Goal: Task Accomplishment & Management: Use online tool/utility

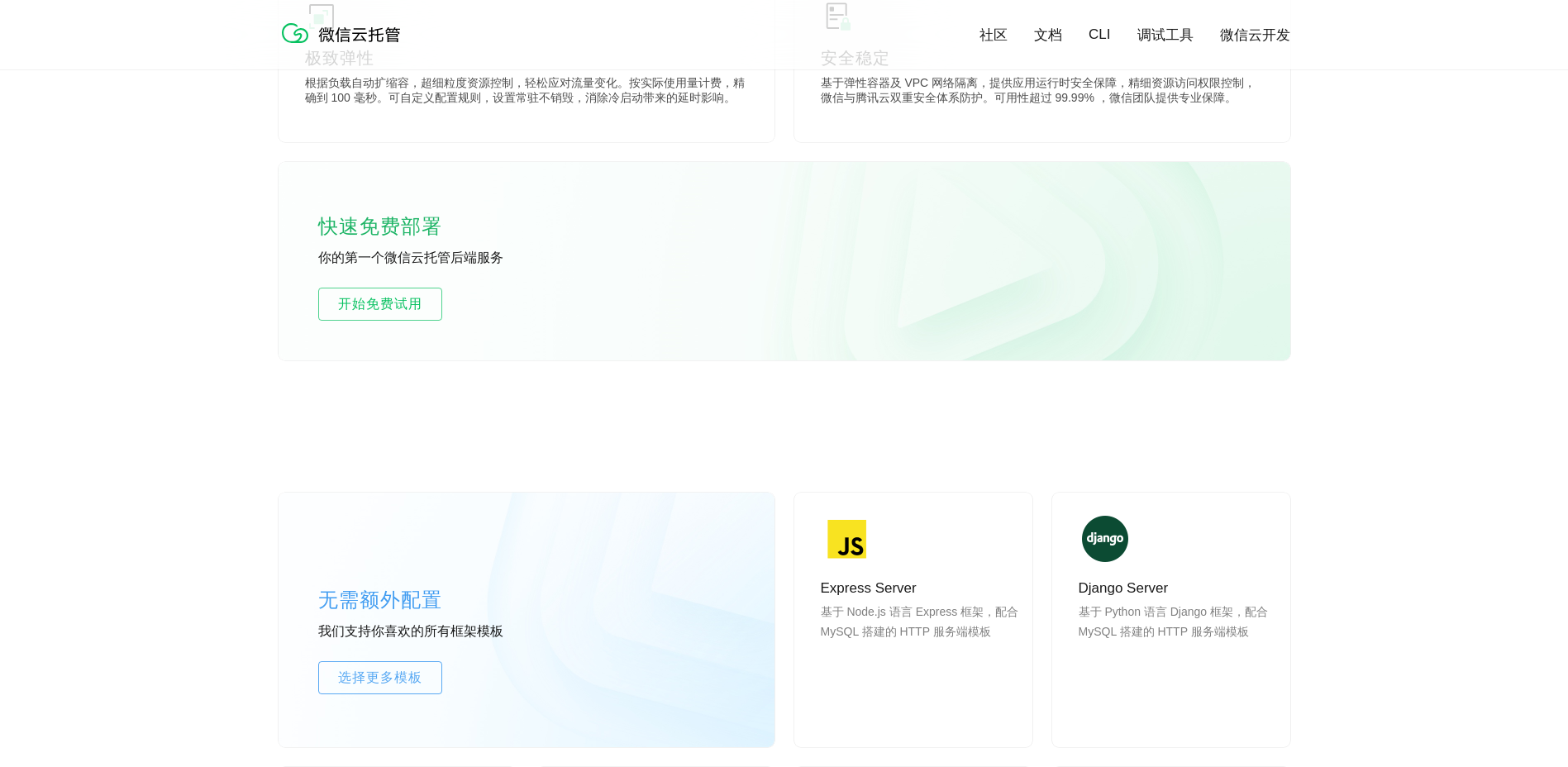
scroll to position [991, 0]
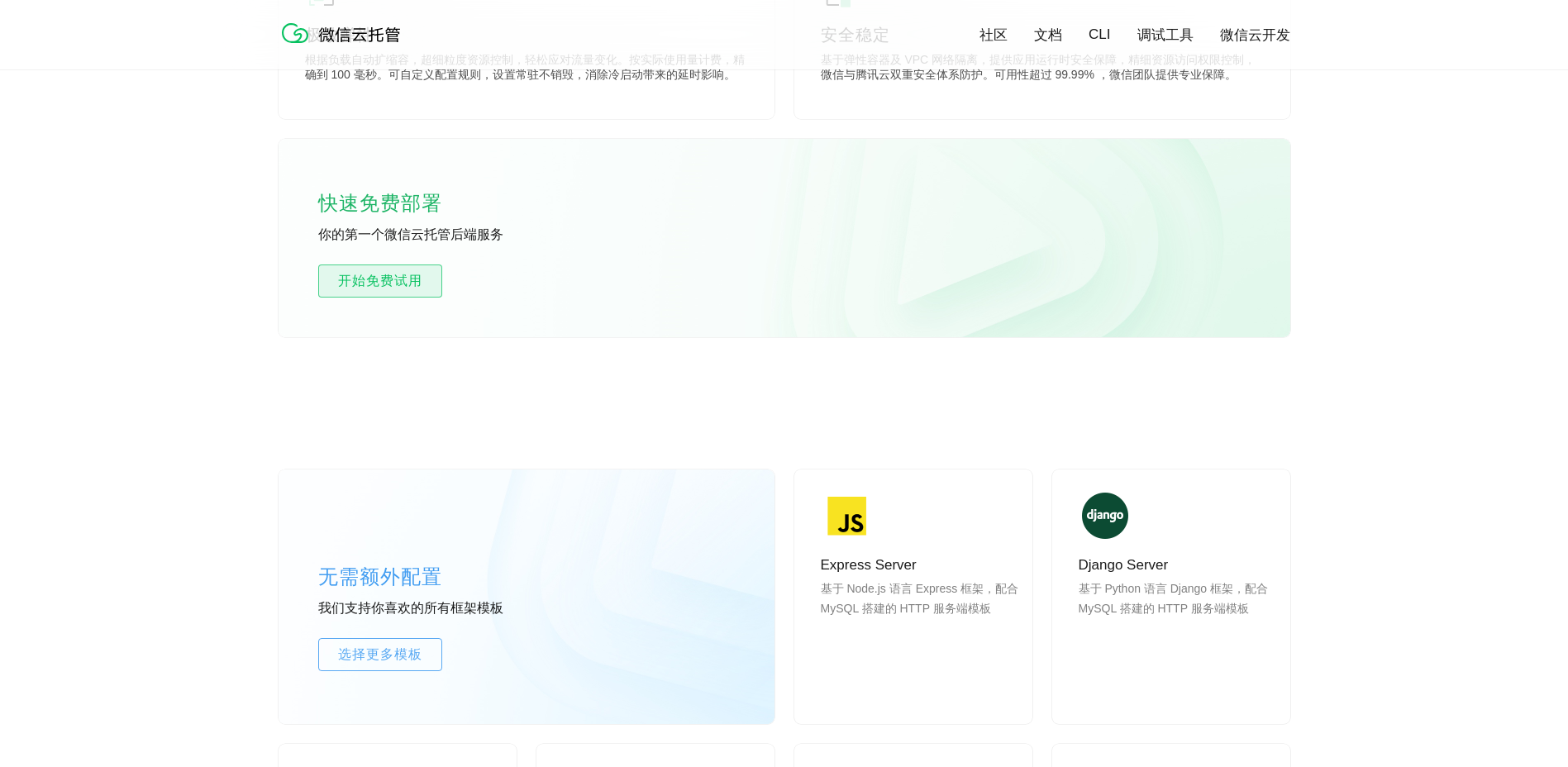
click at [354, 283] on span "开始免费试用" at bounding box center [380, 281] width 122 height 20
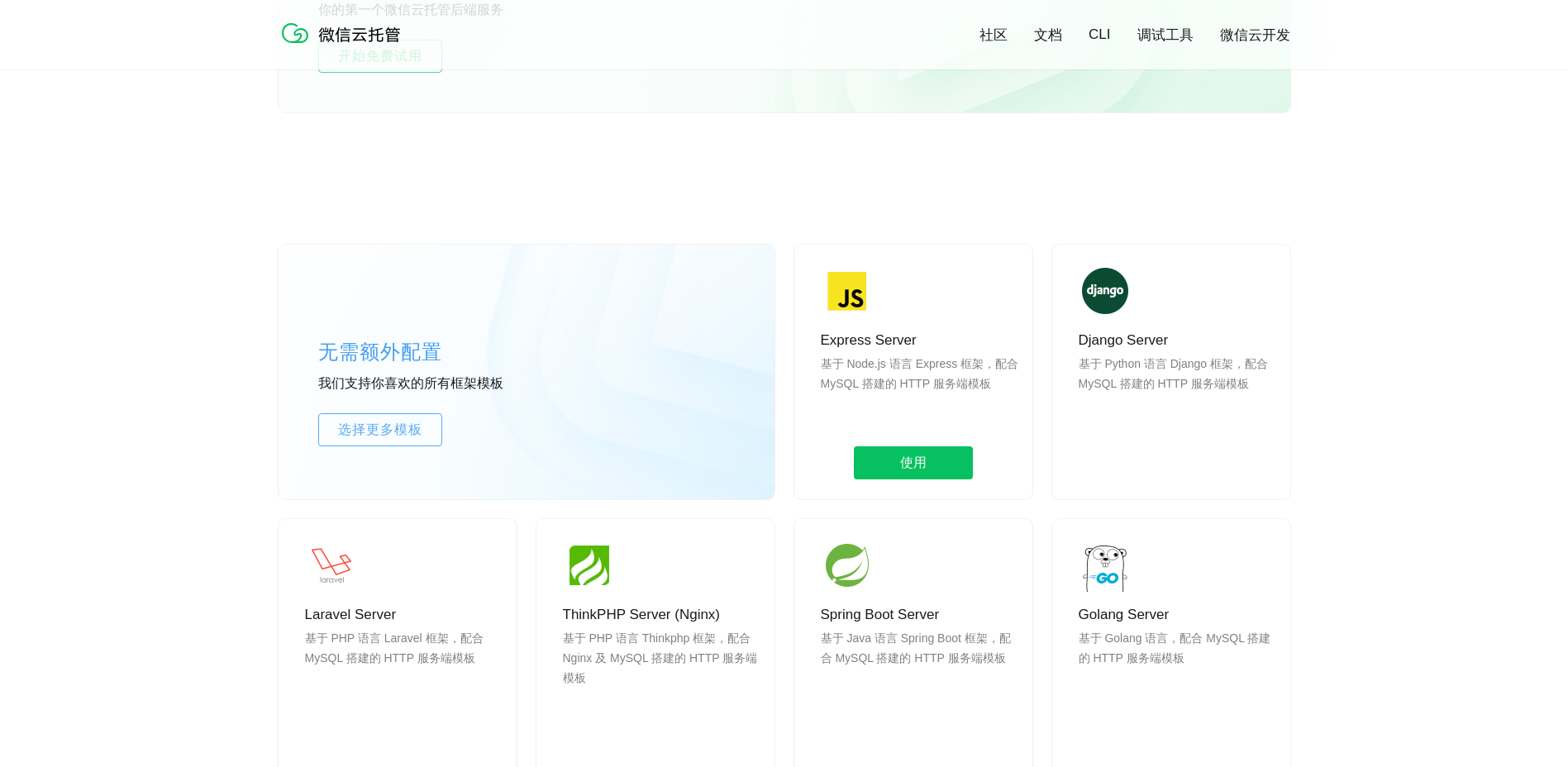
scroll to position [1239, 0]
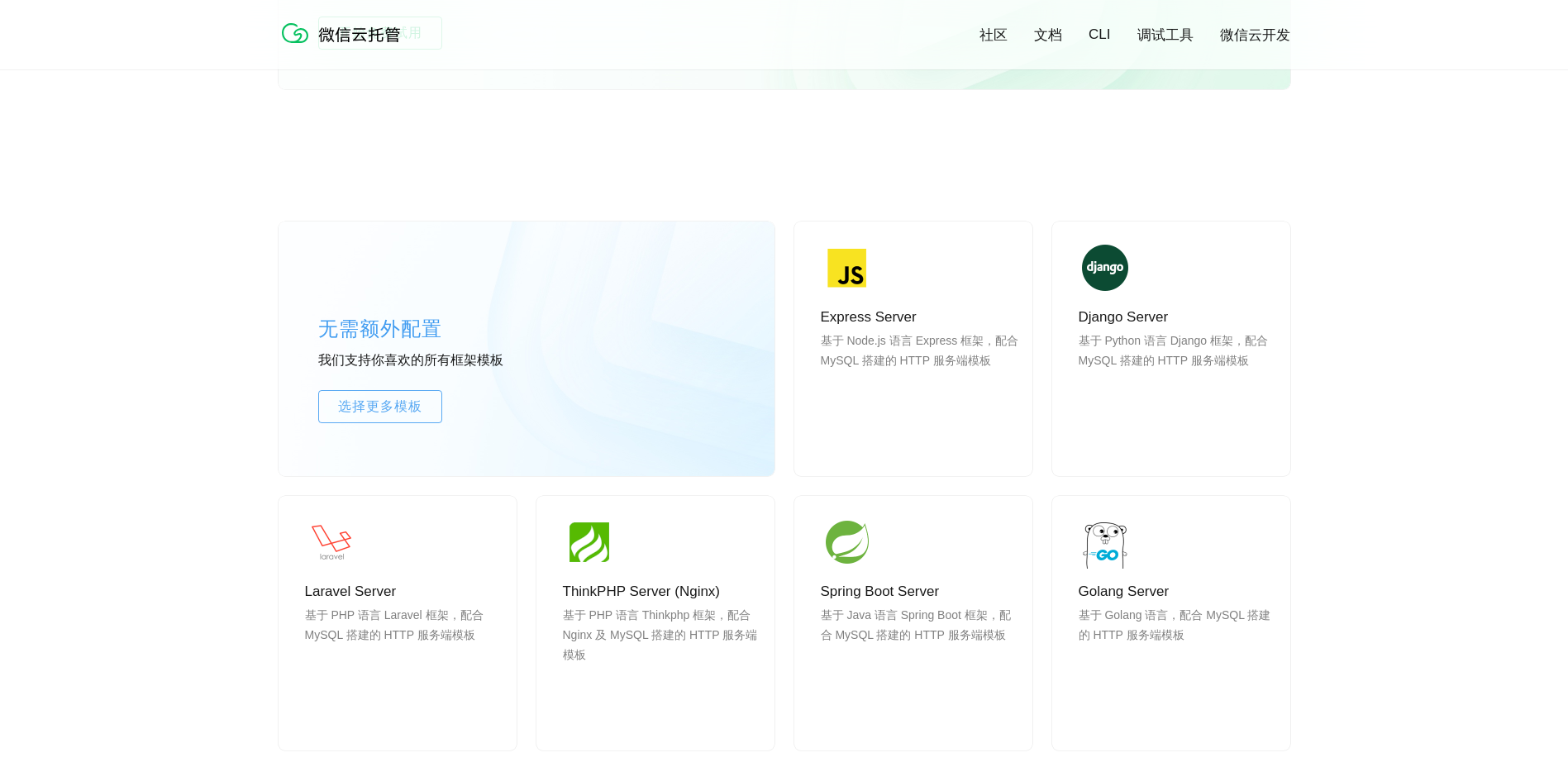
drag, startPoint x: 402, startPoint y: 412, endPoint x: 450, endPoint y: 407, distance: 48.3
click at [402, 412] on span "选择更多模板" at bounding box center [380, 406] width 122 height 20
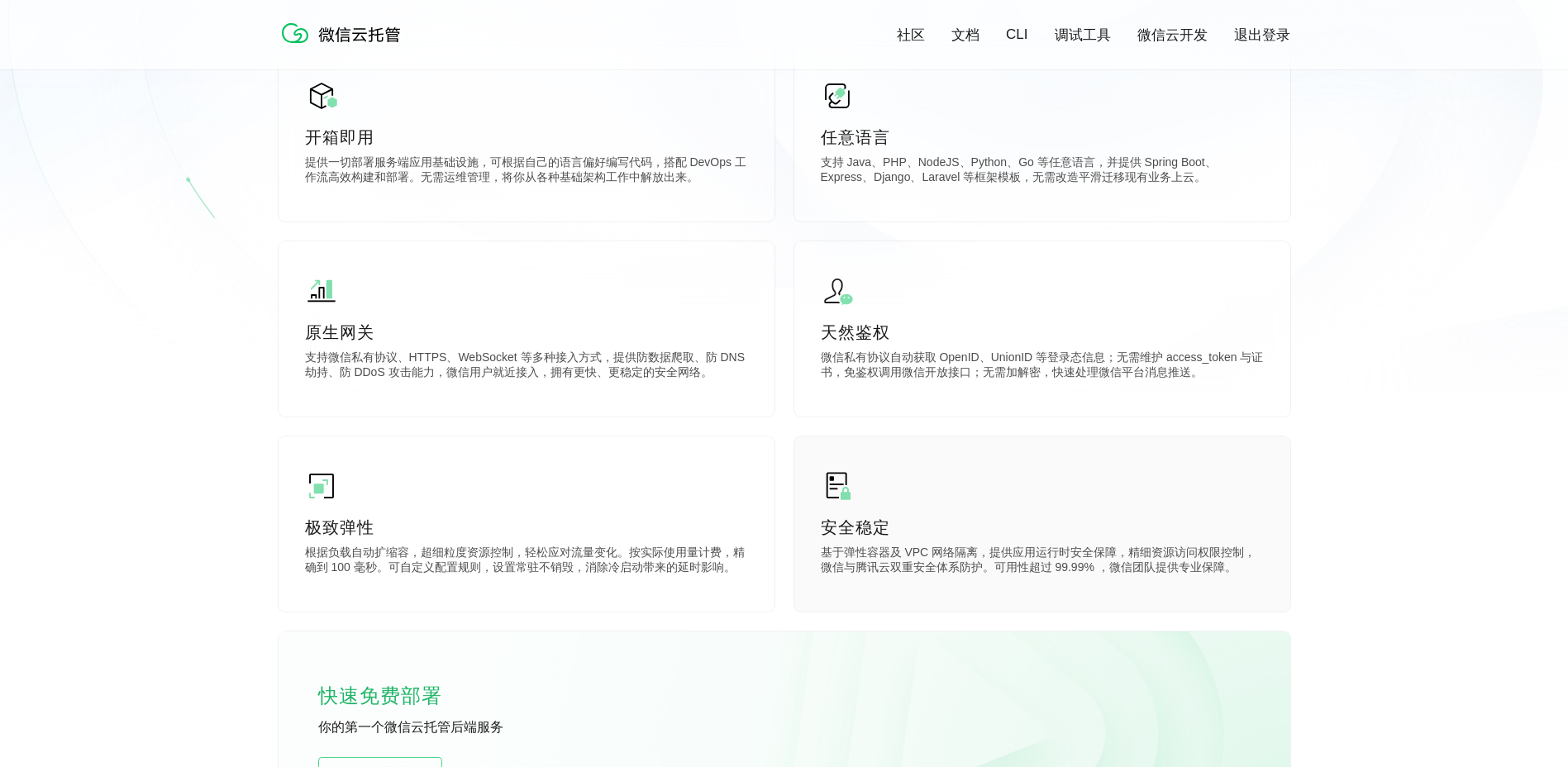
scroll to position [248, 0]
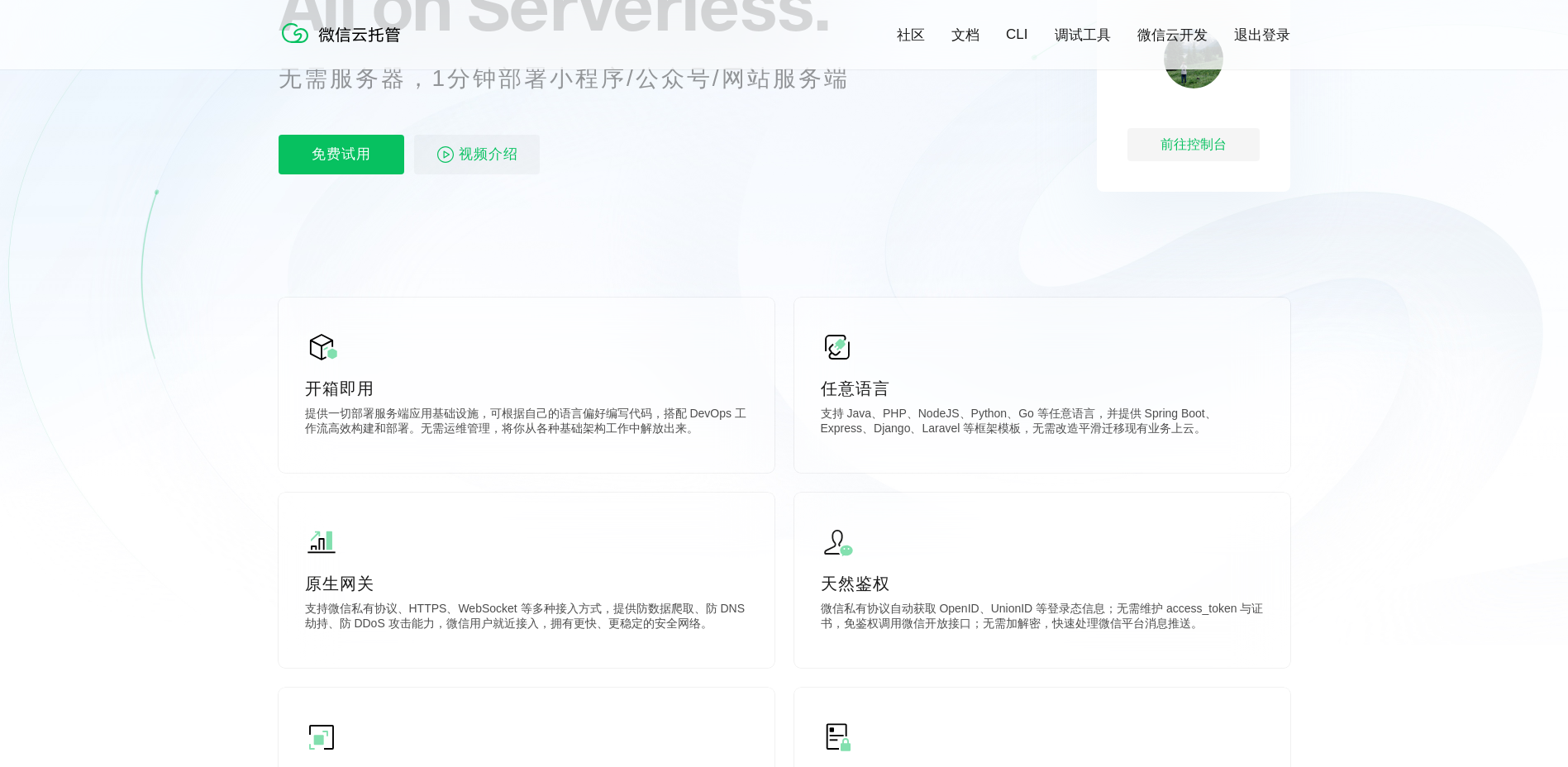
click at [1084, 36] on link "调试工具" at bounding box center [1082, 35] width 57 height 19
click at [975, 43] on link "文档" at bounding box center [965, 35] width 28 height 19
